Goal: Check status: Check status

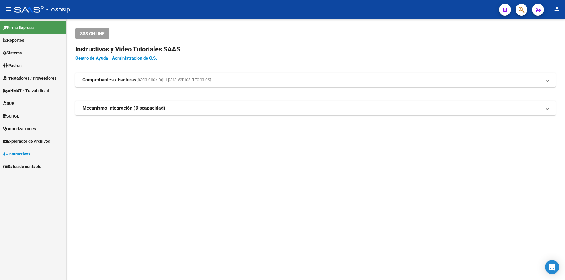
click at [51, 81] on span "Prestadores / Proveedores" at bounding box center [30, 78] width 54 height 6
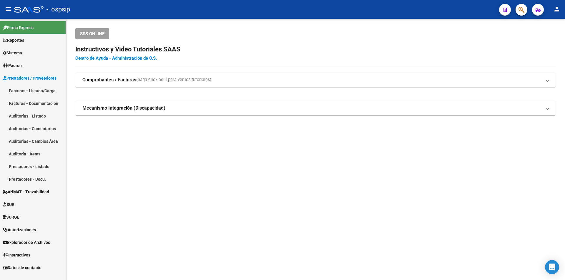
click at [36, 89] on link "Facturas - Listado/Carga" at bounding box center [33, 90] width 66 height 13
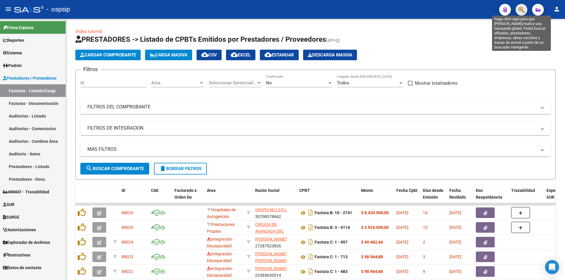
click at [524, 8] on icon "button" at bounding box center [521, 9] width 6 height 7
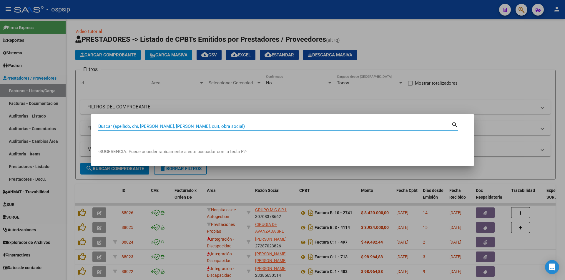
paste input "36632711"
type input "36632711"
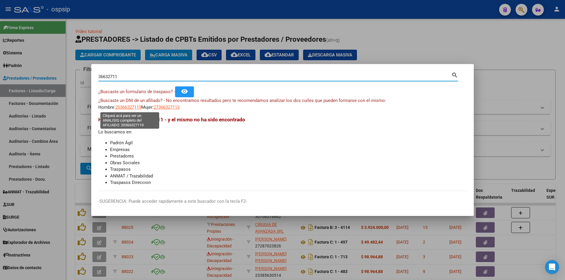
click at [127, 107] on span "20366327119" at bounding box center [128, 107] width 26 height 5
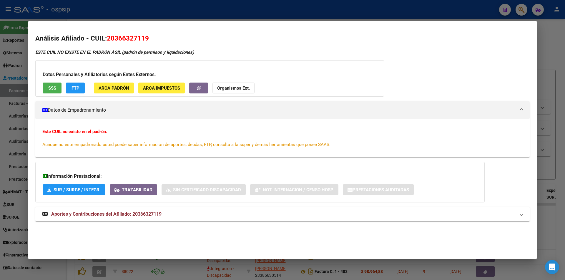
click at [153, 16] on div at bounding box center [282, 140] width 565 height 280
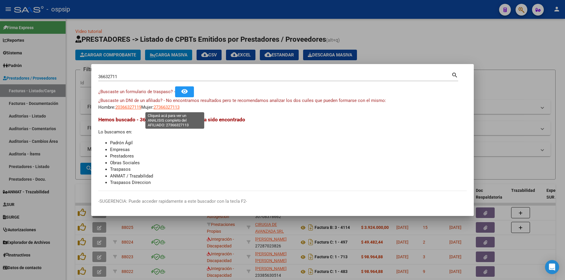
click at [180, 107] on span "27366327113" at bounding box center [167, 107] width 26 height 5
type textarea "27366327113"
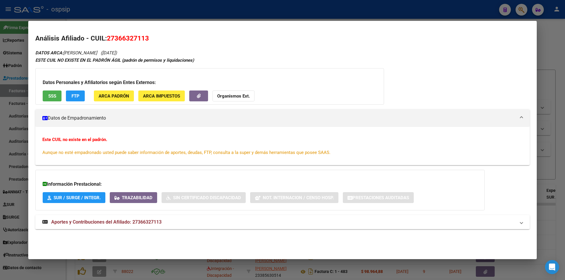
click at [143, 220] on span "Aportes y Contribuciones del Afiliado: 27366327113" at bounding box center [106, 223] width 110 height 6
click at [59, 99] on button "SSS" at bounding box center [52, 96] width 19 height 11
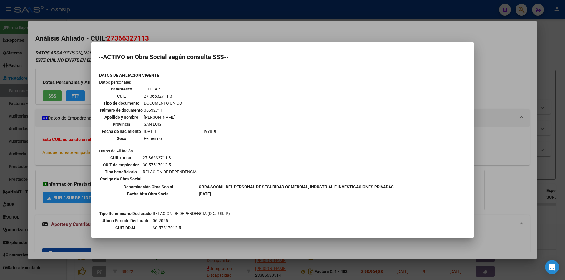
click at [180, 30] on div at bounding box center [282, 140] width 565 height 280
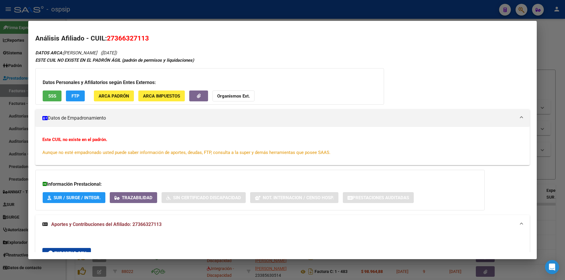
click at [166, 10] on div at bounding box center [282, 140] width 565 height 280
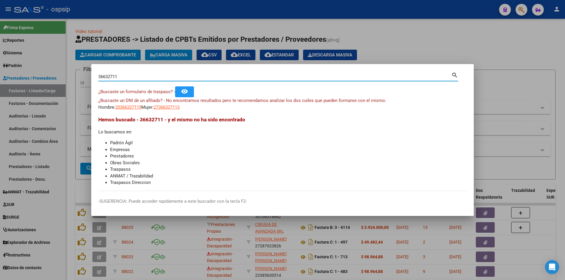
drag, startPoint x: 131, startPoint y: 77, endPoint x: 17, endPoint y: 78, distance: 113.9
click at [17, 78] on div "36632711 Buscar (apellido, dni, cuil, nro traspaso, cuit, obra social) search ¿…" at bounding box center [282, 140] width 565 height 280
paste input "34104338"
type input "34104338"
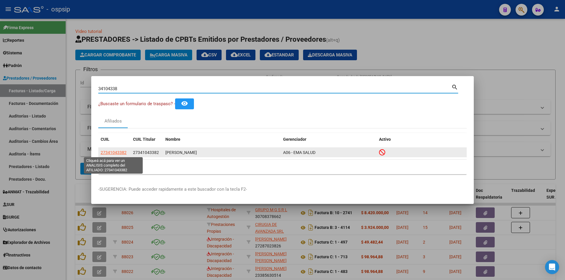
click at [107, 154] on span "27341043382" at bounding box center [114, 152] width 26 height 5
type textarea "27341043382"
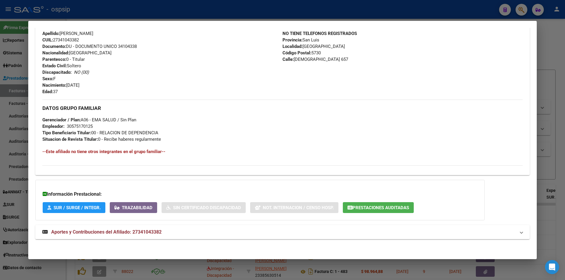
scroll to position [210, 0]
click at [168, 230] on mat-panel-title "Aportes y Contribuciones del Afiliado: 27341043382" at bounding box center [278, 232] width 473 height 7
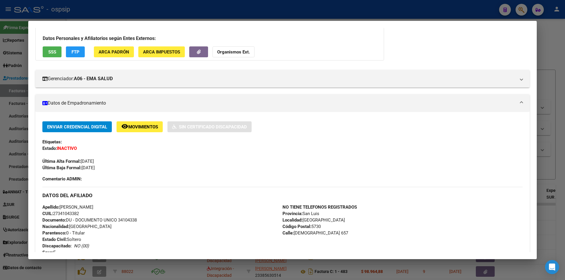
scroll to position [0, 0]
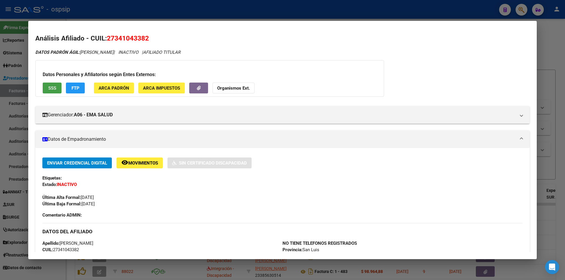
click at [49, 83] on button "SSS" at bounding box center [52, 88] width 19 height 11
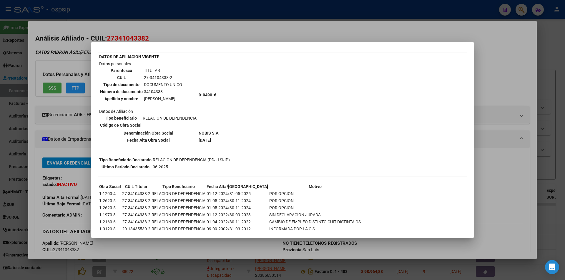
scroll to position [57, 0]
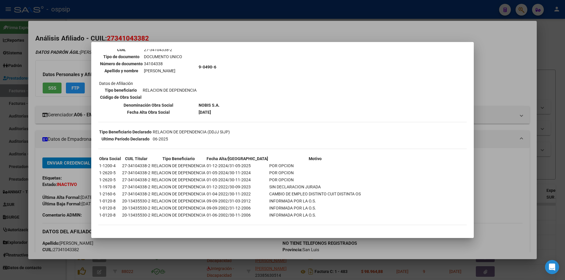
click at [217, 39] on div at bounding box center [282, 140] width 565 height 280
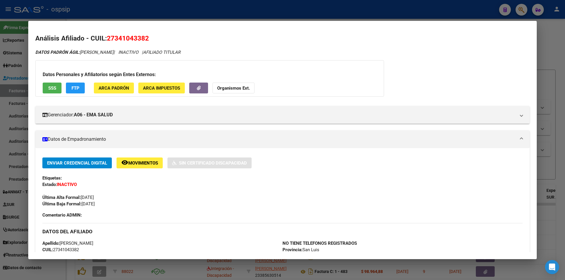
click at [224, 10] on div at bounding box center [282, 140] width 565 height 280
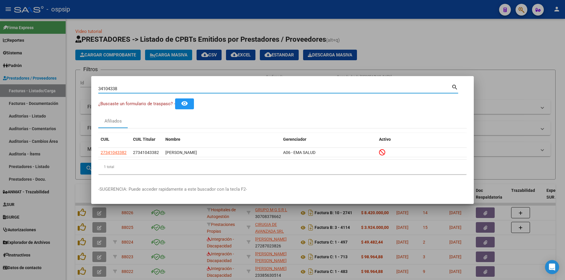
drag, startPoint x: 133, startPoint y: 87, endPoint x: 66, endPoint y: 93, distance: 67.4
click at [69, 93] on div "34104338 Buscar (apellido, dni, cuil, nro traspaso, cuit, obra social) search ¿…" at bounding box center [282, 140] width 565 height 280
paste input "26213327"
type input "26213327"
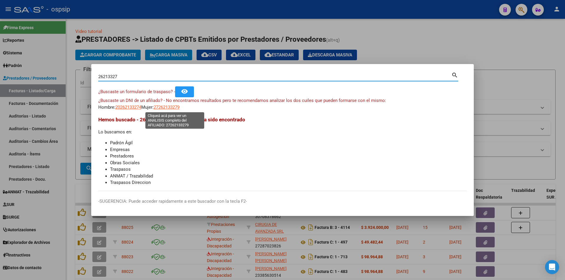
click at [180, 105] on span "27262133279" at bounding box center [167, 107] width 26 height 5
type textarea "27262133279"
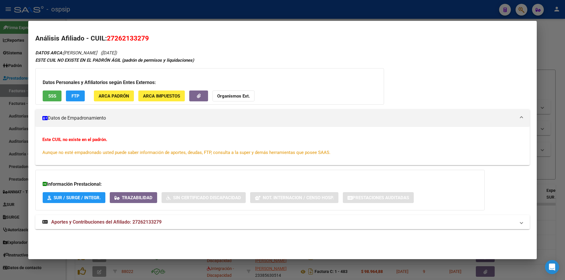
click at [141, 227] on mat-expansion-panel-header "Aportes y Contribuciones del Afiliado: 27262133279" at bounding box center [282, 222] width 494 height 14
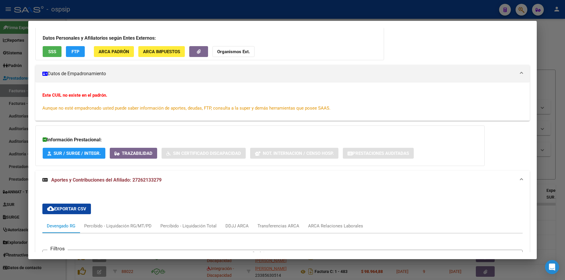
scroll to position [0, 0]
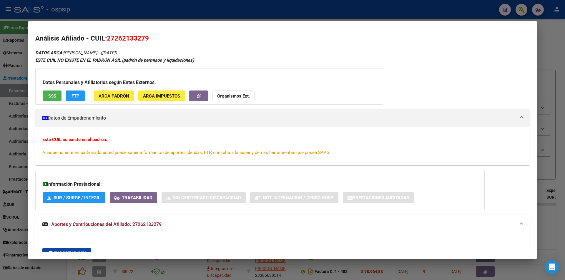
click at [264, 18] on div at bounding box center [282, 140] width 565 height 280
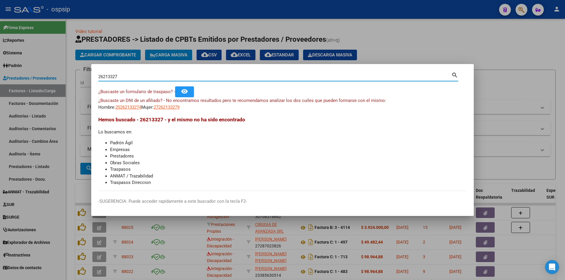
drag, startPoint x: 182, startPoint y: 76, endPoint x: 54, endPoint y: 81, distance: 127.8
click at [54, 81] on div "26213327 Buscar (apellido, dni, cuil, nro traspaso, cuit, obra social) search ¿…" at bounding box center [282, 140] width 565 height 280
paste input "26504995"
type input "26504995"
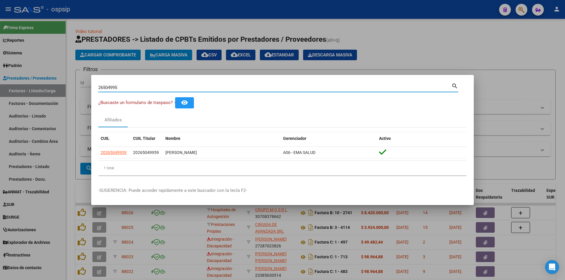
drag, startPoint x: 173, startPoint y: 89, endPoint x: 0, endPoint y: 96, distance: 172.9
click at [0, 91] on div "26504995 Buscar (apellido, dni, cuil, nro traspaso, cuit, obra social) search ¿…" at bounding box center [282, 140] width 565 height 280
paste input "45802405"
type input "45802405"
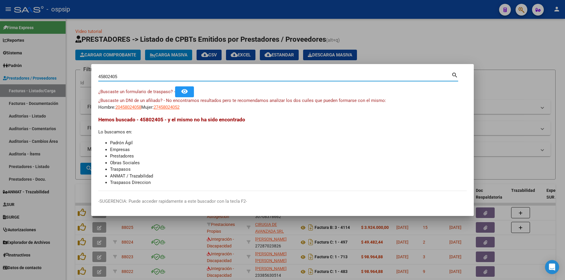
click at [138, 104] on app-link-go-to "20458024058" at bounding box center [128, 107] width 26 height 7
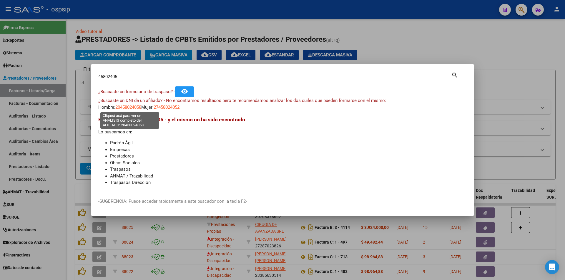
click at [139, 106] on span "20458024058" at bounding box center [128, 107] width 26 height 5
type textarea "20458024058"
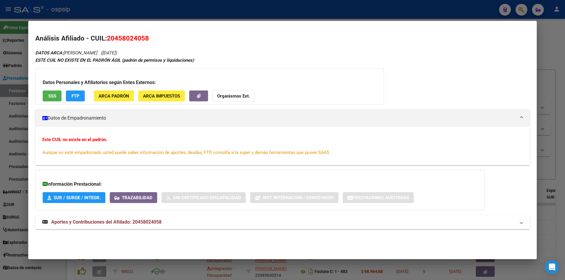
click at [140, 224] on span "Aportes y Contribuciones del Afiliado: 20458024058" at bounding box center [106, 223] width 110 height 6
click at [108, 9] on div at bounding box center [282, 140] width 565 height 280
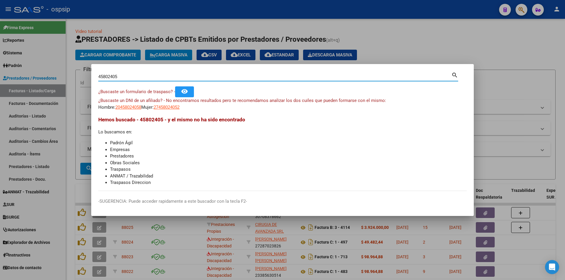
drag, startPoint x: 127, startPoint y: 77, endPoint x: 0, endPoint y: 71, distance: 127.6
click at [0, 69] on div "45802405 Buscar (apellido, dni, cuil, nro traspaso, cuit, obra social) search ¿…" at bounding box center [282, 140] width 565 height 280
paste input "27541975"
type input "27541975"
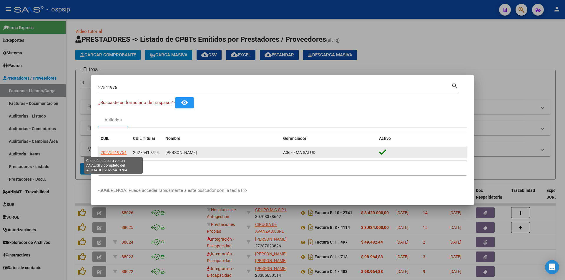
click at [105, 152] on span "20275419754" at bounding box center [114, 152] width 26 height 5
type textarea "20275419754"
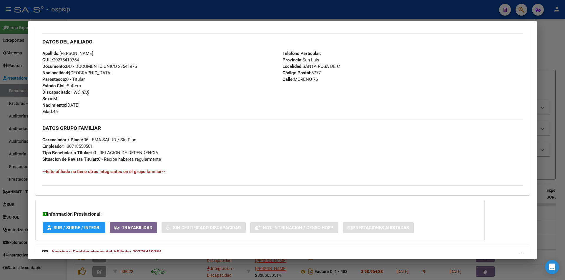
scroll to position [199, 0]
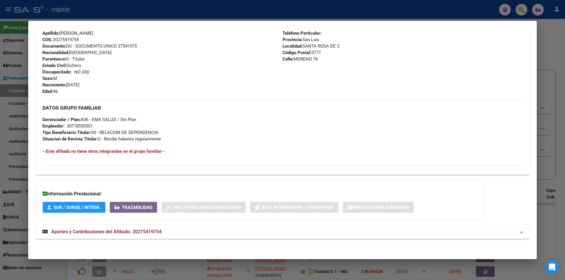
click at [157, 241] on div "DATOS PADRÓN ÁGIL: [PERSON_NAME] | ACTIVO | AFILIADO TITULAR Datos Personales y…" at bounding box center [282, 48] width 494 height 396
click at [156, 232] on span "Aportes y Contribuciones del Afiliado: 20275419754" at bounding box center [106, 232] width 110 height 6
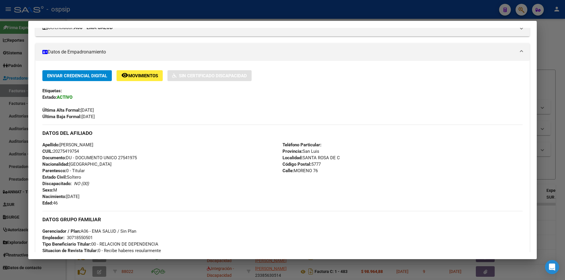
scroll to position [0, 0]
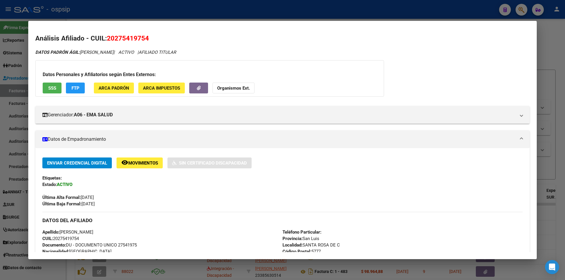
click at [270, 13] on div at bounding box center [282, 140] width 565 height 280
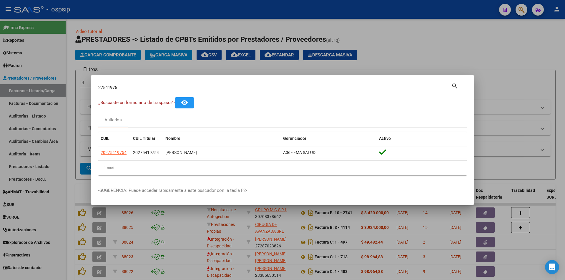
drag, startPoint x: 172, startPoint y: 87, endPoint x: 0, endPoint y: 67, distance: 173.4
click at [0, 67] on div "27541975 Buscar (apellido, dni, cuil, nro traspaso, cuit, obra social) search ¿…" at bounding box center [282, 140] width 565 height 280
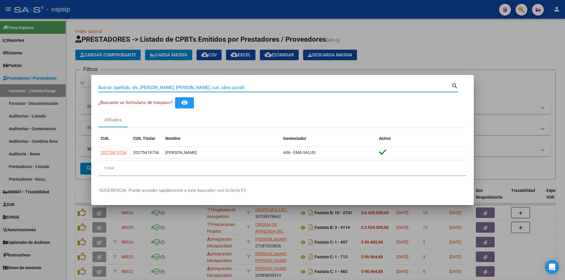
paste input "37639372"
type input "37639372"
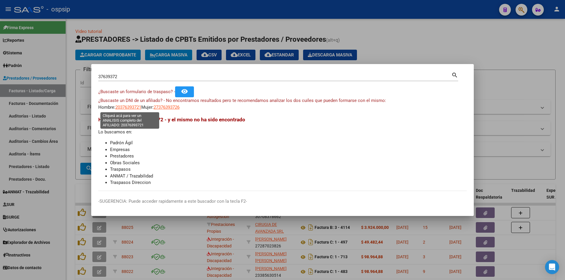
click at [137, 106] on span "20376393721" at bounding box center [128, 107] width 26 height 5
type textarea "20376393721"
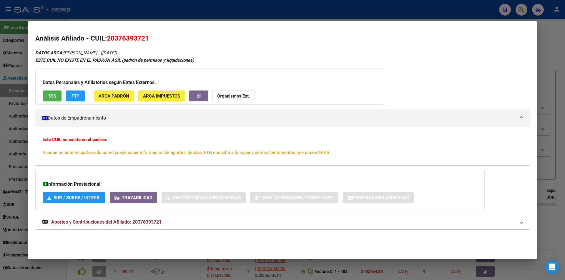
click at [148, 225] on span "Aportes y Contribuciones del Afiliado: 20376393721" at bounding box center [106, 223] width 110 height 6
click at [55, 94] on span "SSS" at bounding box center [52, 96] width 8 height 5
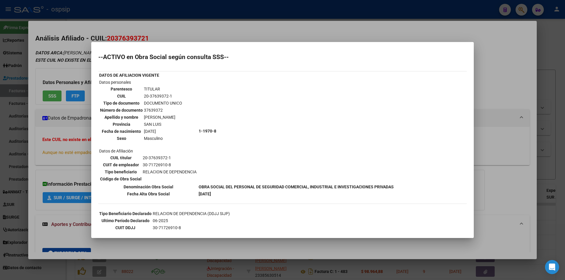
click at [163, 28] on div at bounding box center [282, 140] width 565 height 280
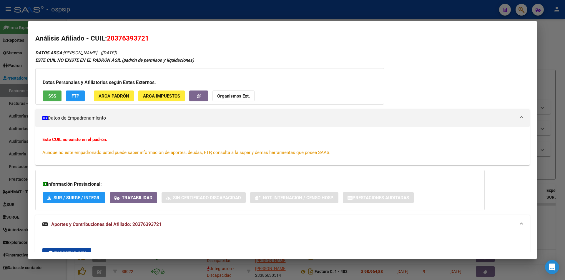
click at [161, 10] on div at bounding box center [282, 140] width 565 height 280
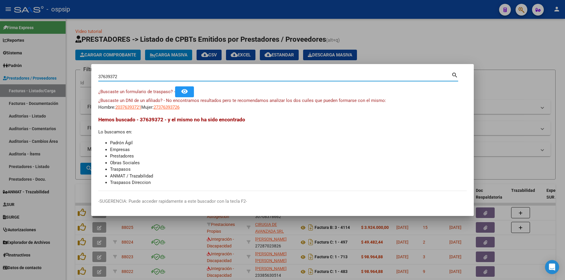
drag, startPoint x: 132, startPoint y: 75, endPoint x: 0, endPoint y: 72, distance: 132.2
click at [0, 72] on div "37639372 Buscar (apellido, dni, cuil, nro traspaso, cuit, obra social) search ¿…" at bounding box center [282, 140] width 565 height 280
paste input "38207403"
type input "38207403"
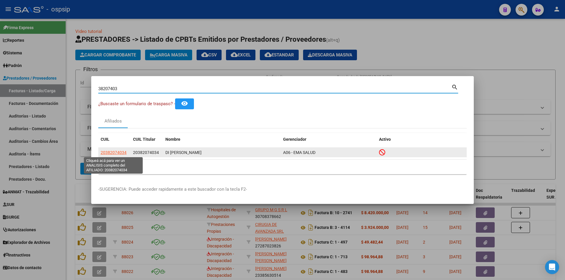
click at [120, 152] on span "20382074034" at bounding box center [114, 152] width 26 height 5
type textarea "20382074034"
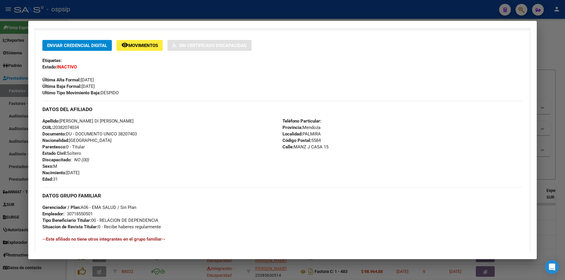
scroll to position [206, 0]
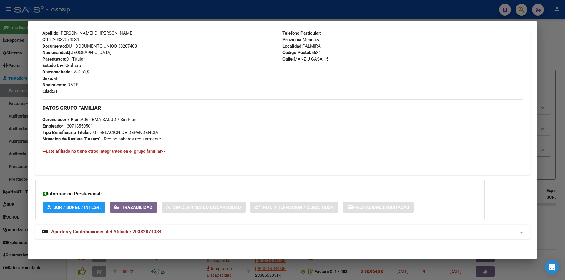
click at [128, 235] on strong "Aportes y Contribuciones del Afiliado: 20382074034" at bounding box center [101, 232] width 119 height 7
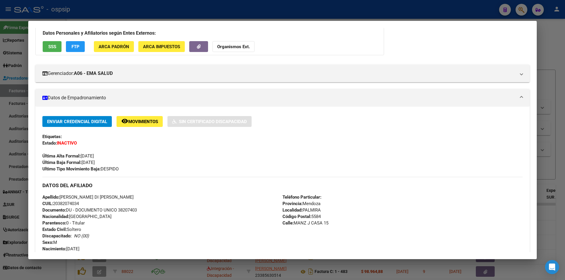
scroll to position [0, 0]
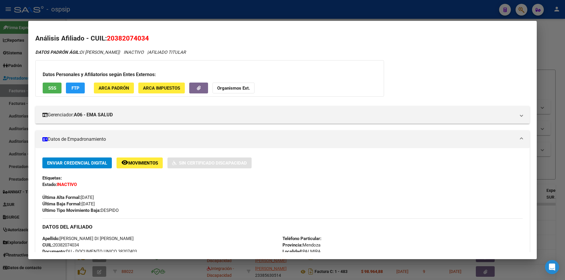
click at [200, 9] on div at bounding box center [282, 140] width 565 height 280
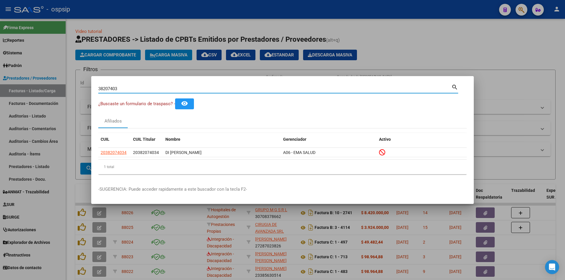
drag, startPoint x: 151, startPoint y: 88, endPoint x: 66, endPoint y: 83, distance: 85.5
click at [66, 83] on div "38207403 Buscar (apellido, dni, cuil, nro traspaso, cuit, obra social) search ¿…" at bounding box center [282, 140] width 565 height 280
paste input "36046951"
type input "36046951"
